Goal: Task Accomplishment & Management: Manage account settings

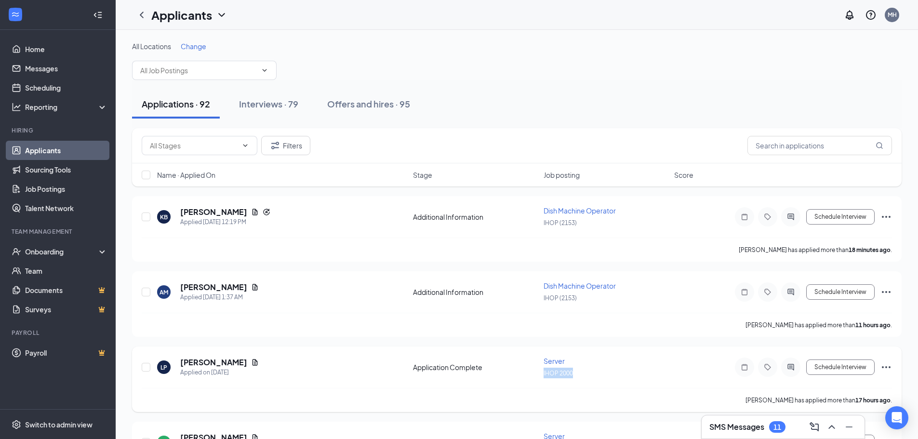
click at [535, 336] on div "[PERSON_NAME] has applied more than 11 hours ago ." at bounding box center [517, 325] width 751 height 24
click at [274, 102] on div "Interviews · 79" at bounding box center [268, 104] width 59 height 12
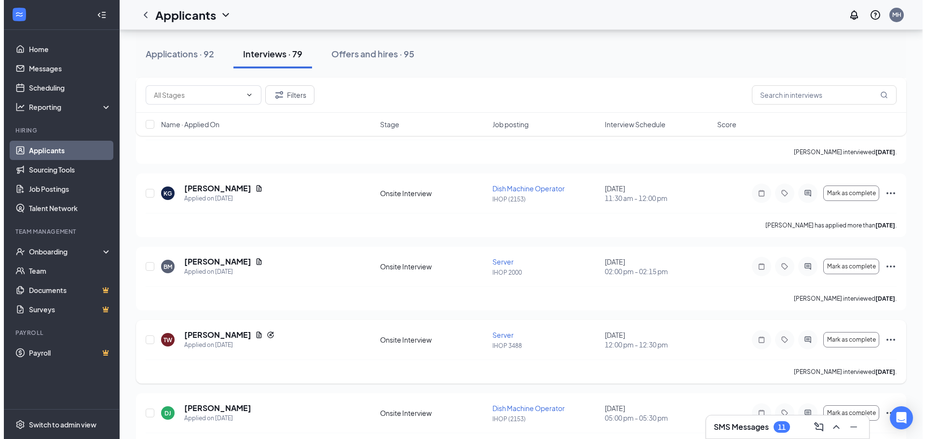
scroll to position [3230, 0]
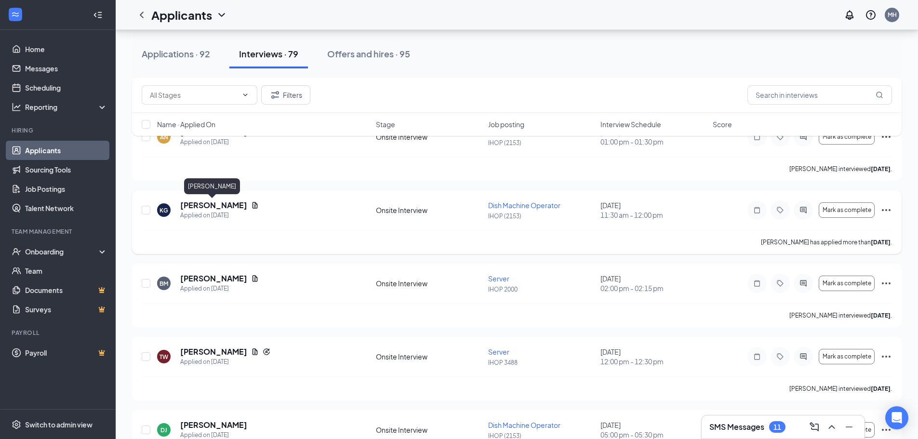
drag, startPoint x: 216, startPoint y: 206, endPoint x: 338, endPoint y: 202, distance: 122.0
click at [214, 206] on h5 "[PERSON_NAME]" at bounding box center [213, 205] width 67 height 11
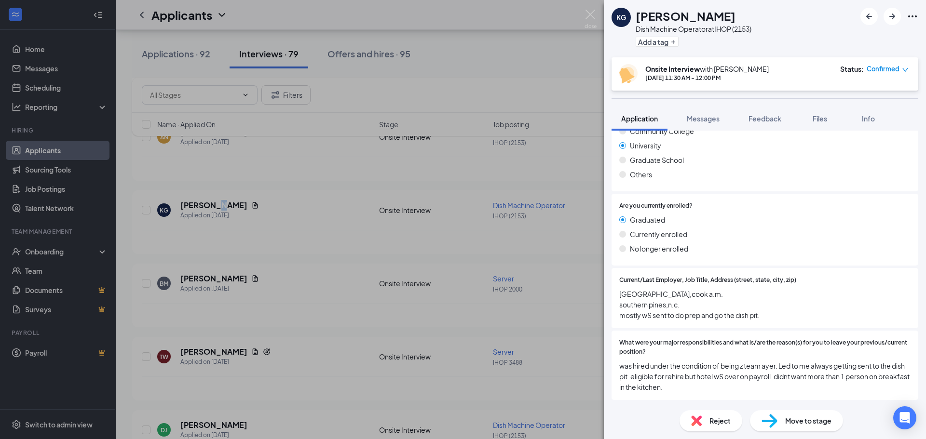
scroll to position [771, 0]
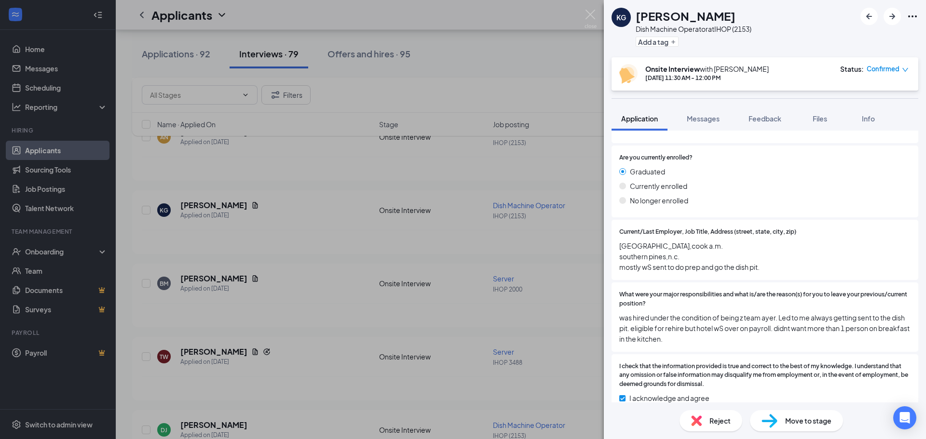
click at [552, 145] on div "KG [PERSON_NAME] Dish Machine Operator at IHOP (2153) Add a tag Onsite Intervie…" at bounding box center [463, 219] width 926 height 439
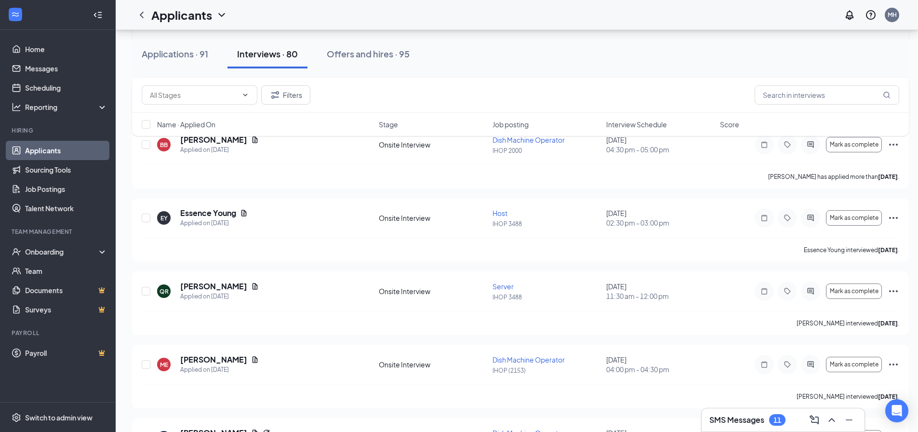
scroll to position [1735, 0]
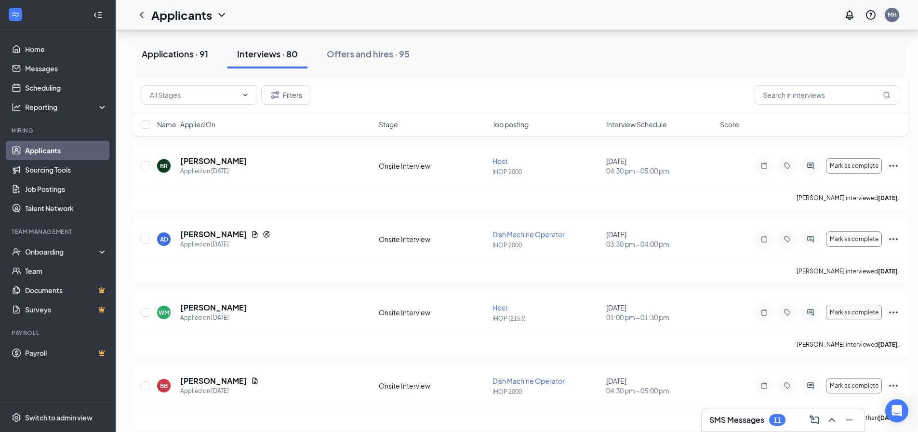
click at [169, 52] on div "Applications · 91" at bounding box center [175, 54] width 67 height 12
